Goal: Check status: Check status

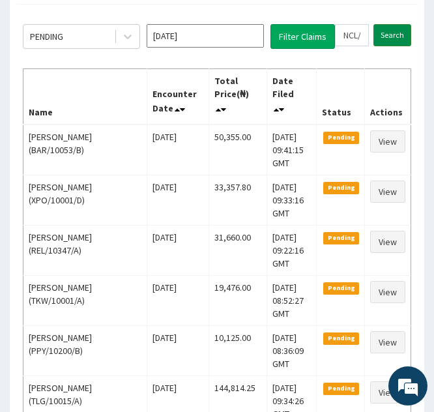
click at [388, 38] on input "Search" at bounding box center [392, 35] width 38 height 22
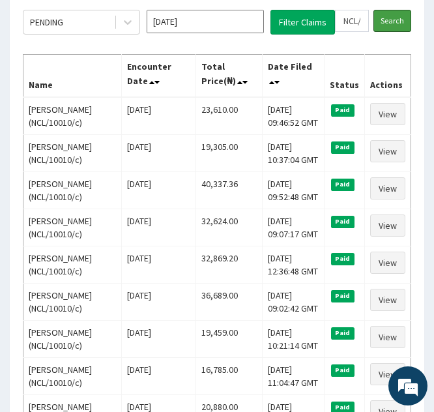
scroll to position [185, 0]
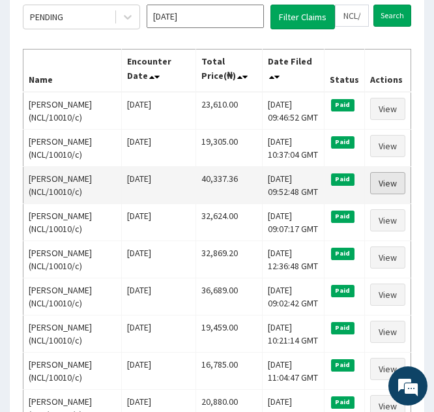
click at [381, 184] on link "View" at bounding box center [387, 183] width 35 height 22
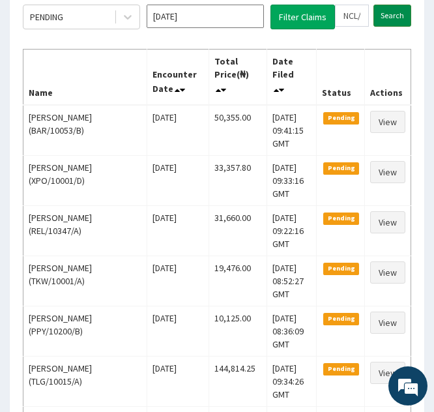
click at [388, 16] on input "Search" at bounding box center [392, 16] width 38 height 22
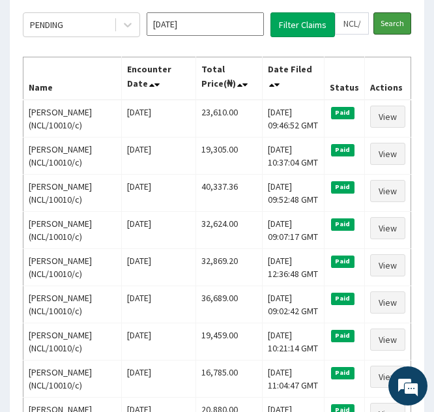
scroll to position [178, 0]
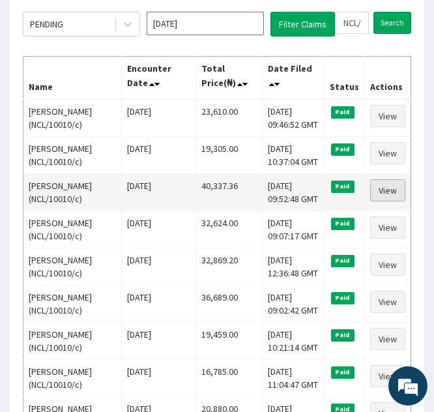
click at [382, 192] on link "View" at bounding box center [387, 190] width 35 height 22
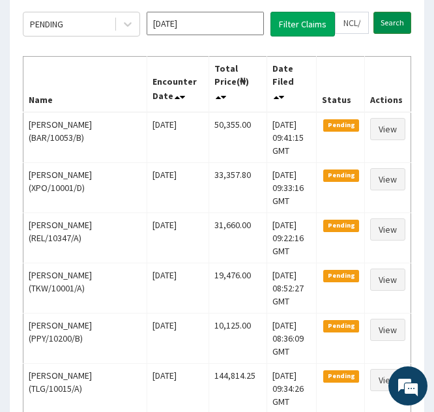
click at [386, 25] on input "Search" at bounding box center [392, 23] width 38 height 22
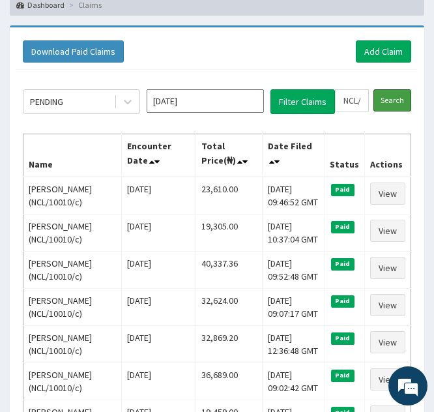
scroll to position [102, 0]
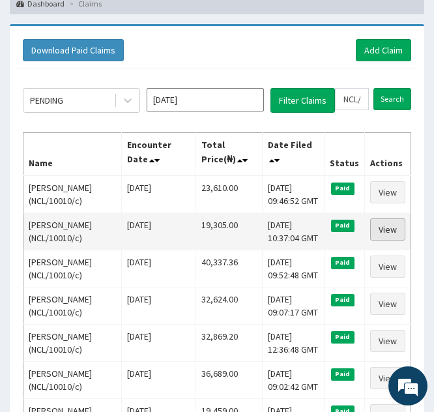
click at [387, 227] on link "View" at bounding box center [387, 229] width 35 height 22
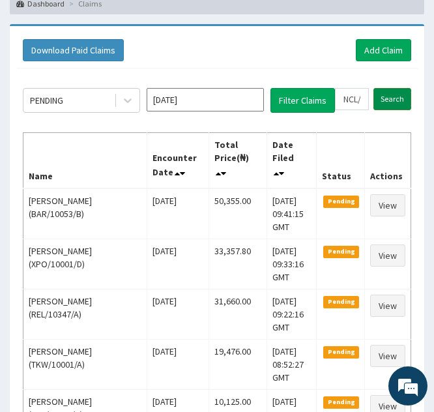
click at [387, 94] on input "Search" at bounding box center [392, 99] width 38 height 22
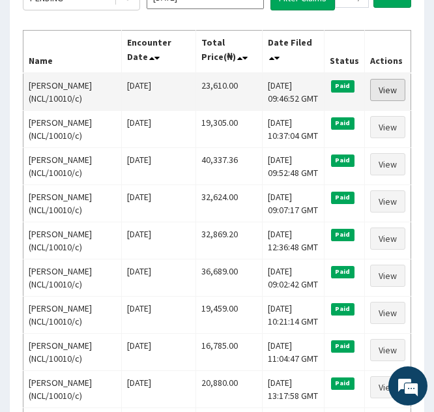
click at [375, 88] on link "View" at bounding box center [387, 90] width 35 height 22
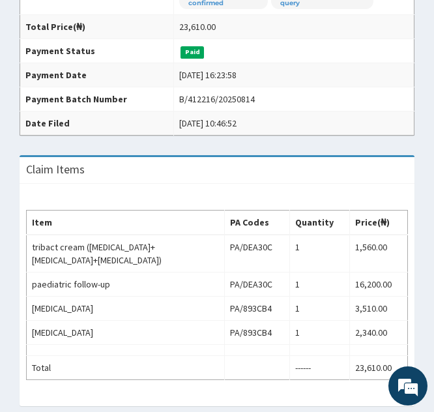
scroll to position [334, 0]
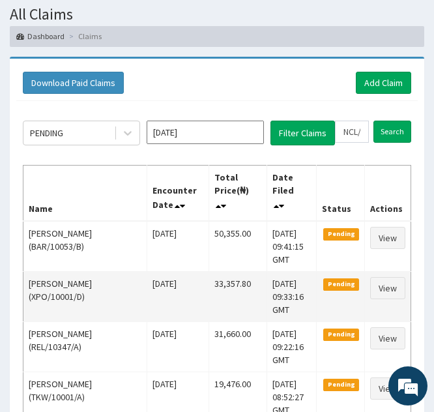
scroll to position [68, 0]
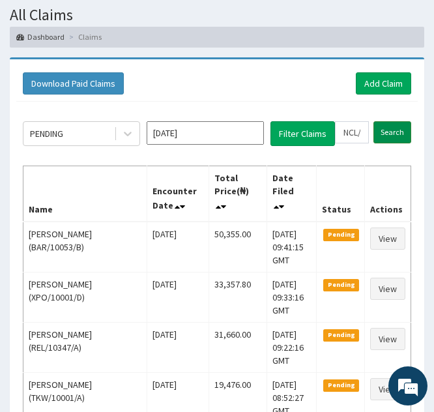
click at [388, 135] on input "Search" at bounding box center [392, 132] width 38 height 22
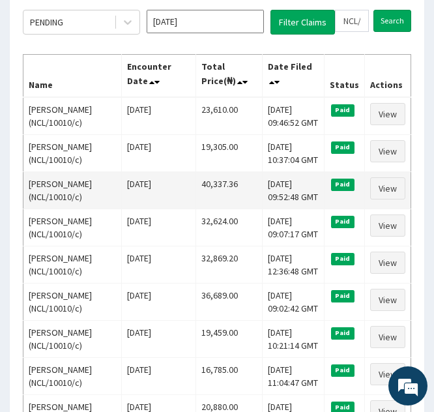
scroll to position [0, 0]
click at [380, 183] on link "View" at bounding box center [387, 188] width 35 height 22
